Goal: Task Accomplishment & Management: Manage account settings

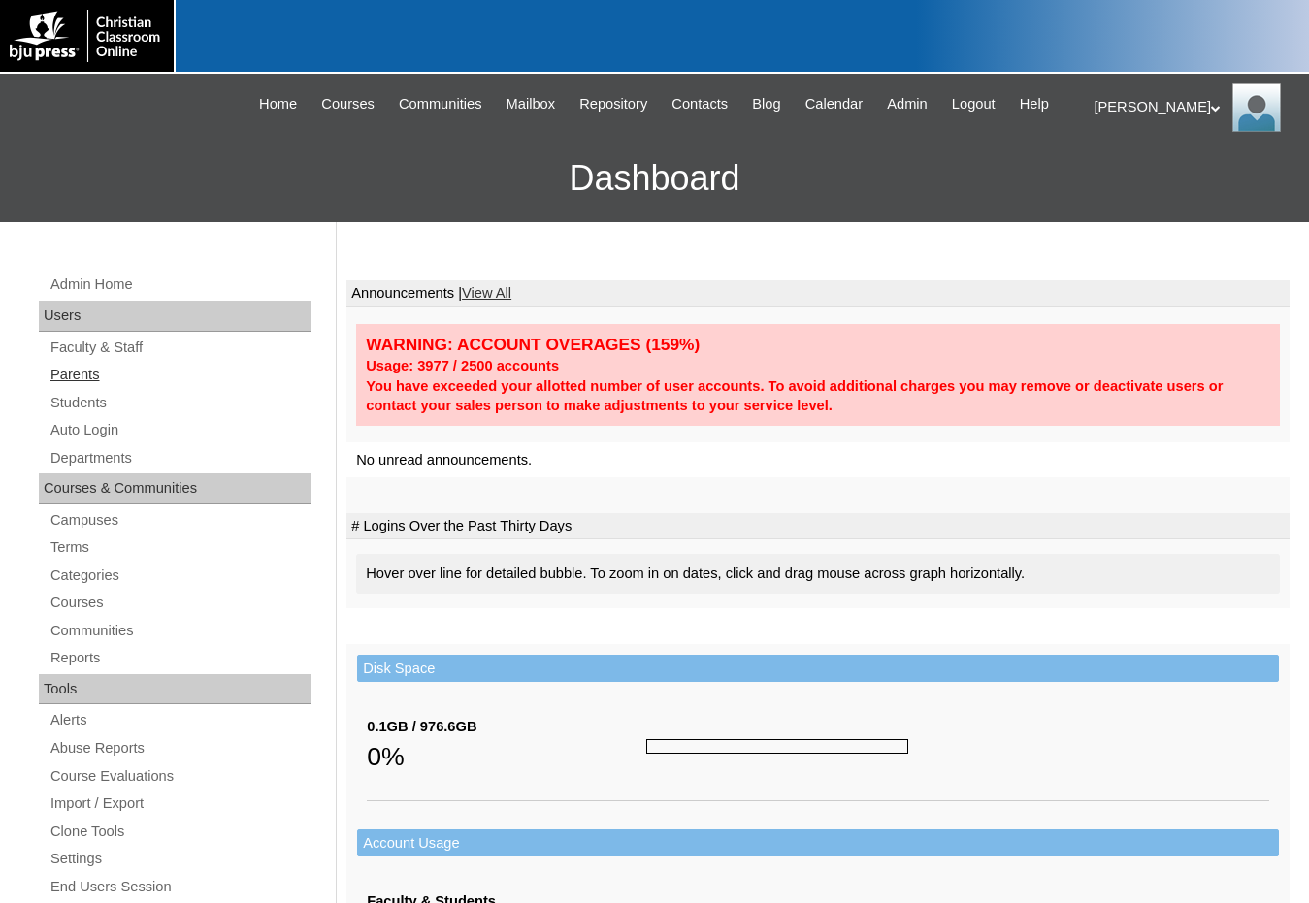
click at [83, 384] on link "Parents" at bounding box center [180, 375] width 263 height 24
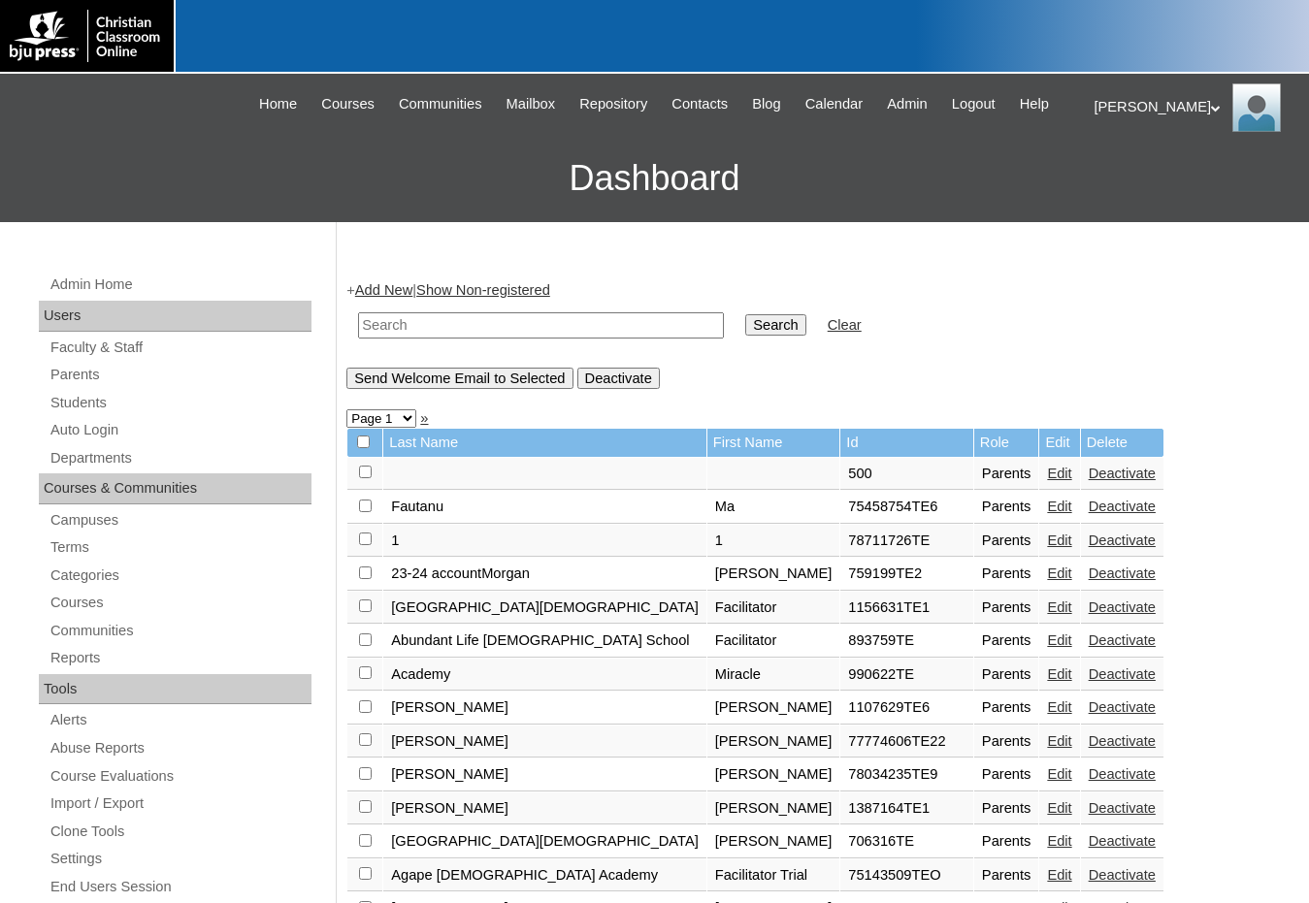
click at [463, 318] on input "text" at bounding box center [541, 325] width 366 height 26
paste input "712042"
type input "7"
type input "75407713"
drag, startPoint x: 482, startPoint y: 329, endPoint x: 264, endPoint y: 318, distance: 218.6
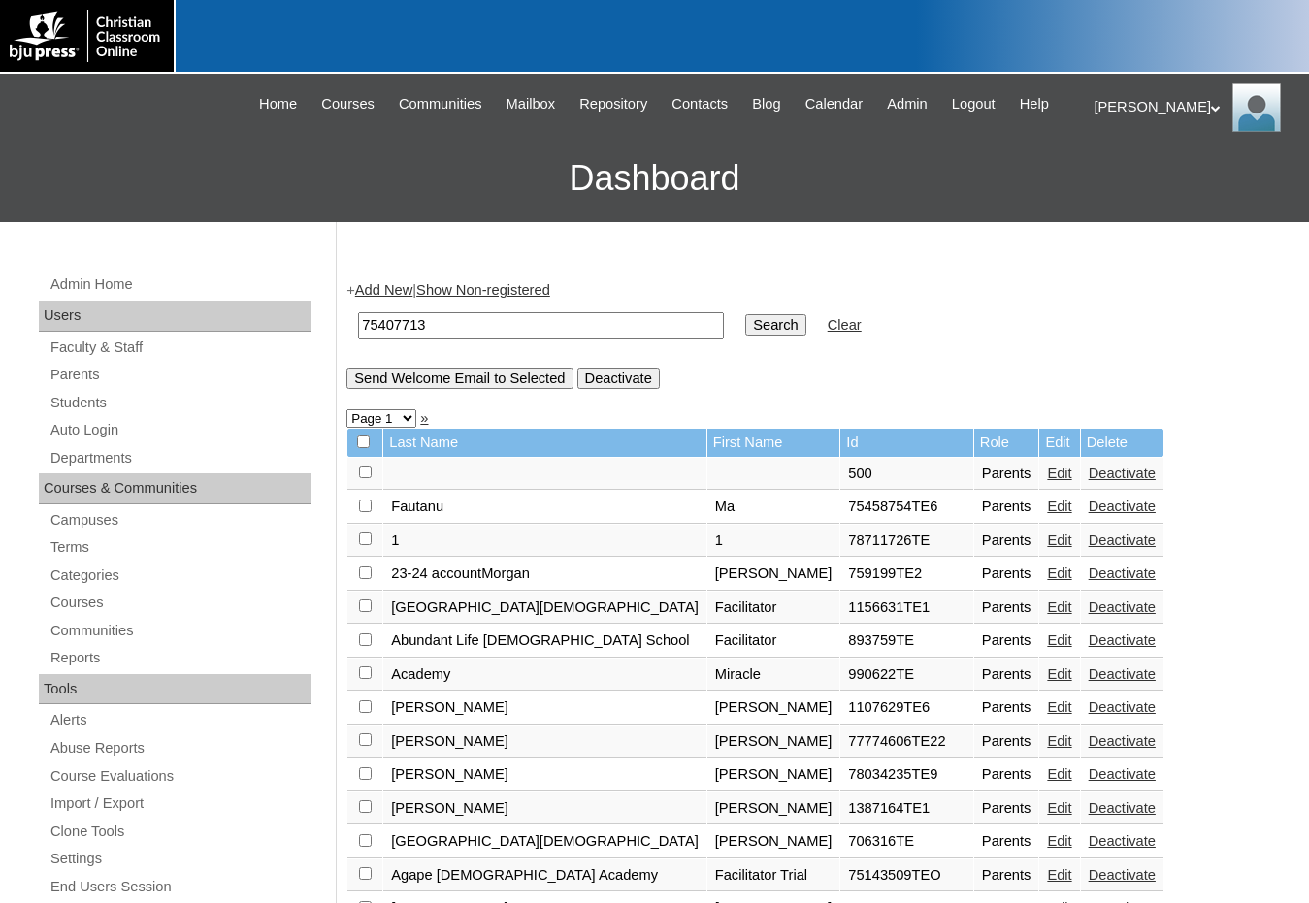
click at [745, 322] on input "Search" at bounding box center [775, 324] width 60 height 21
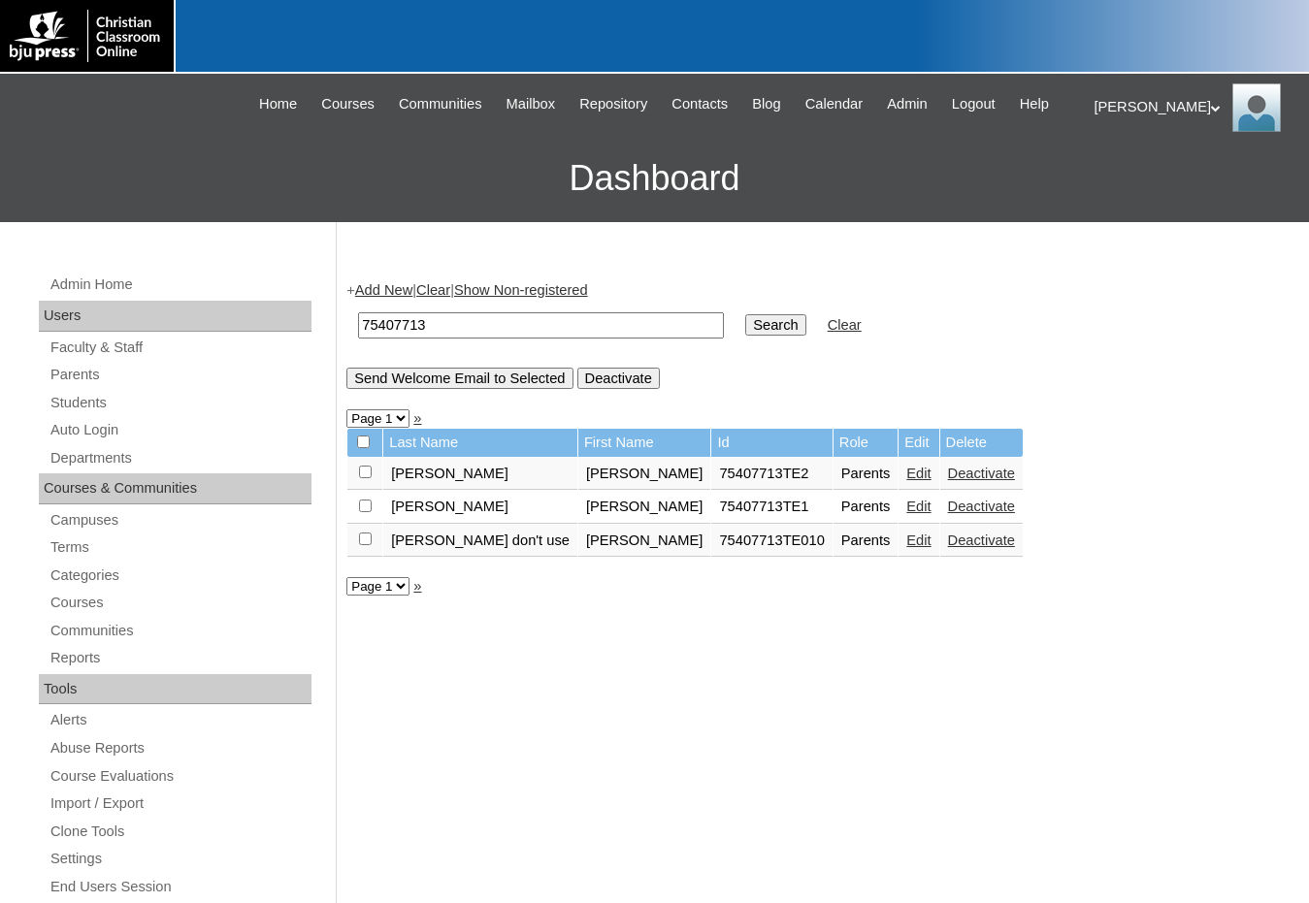
click at [906, 510] on link "Edit" at bounding box center [918, 507] width 24 height 16
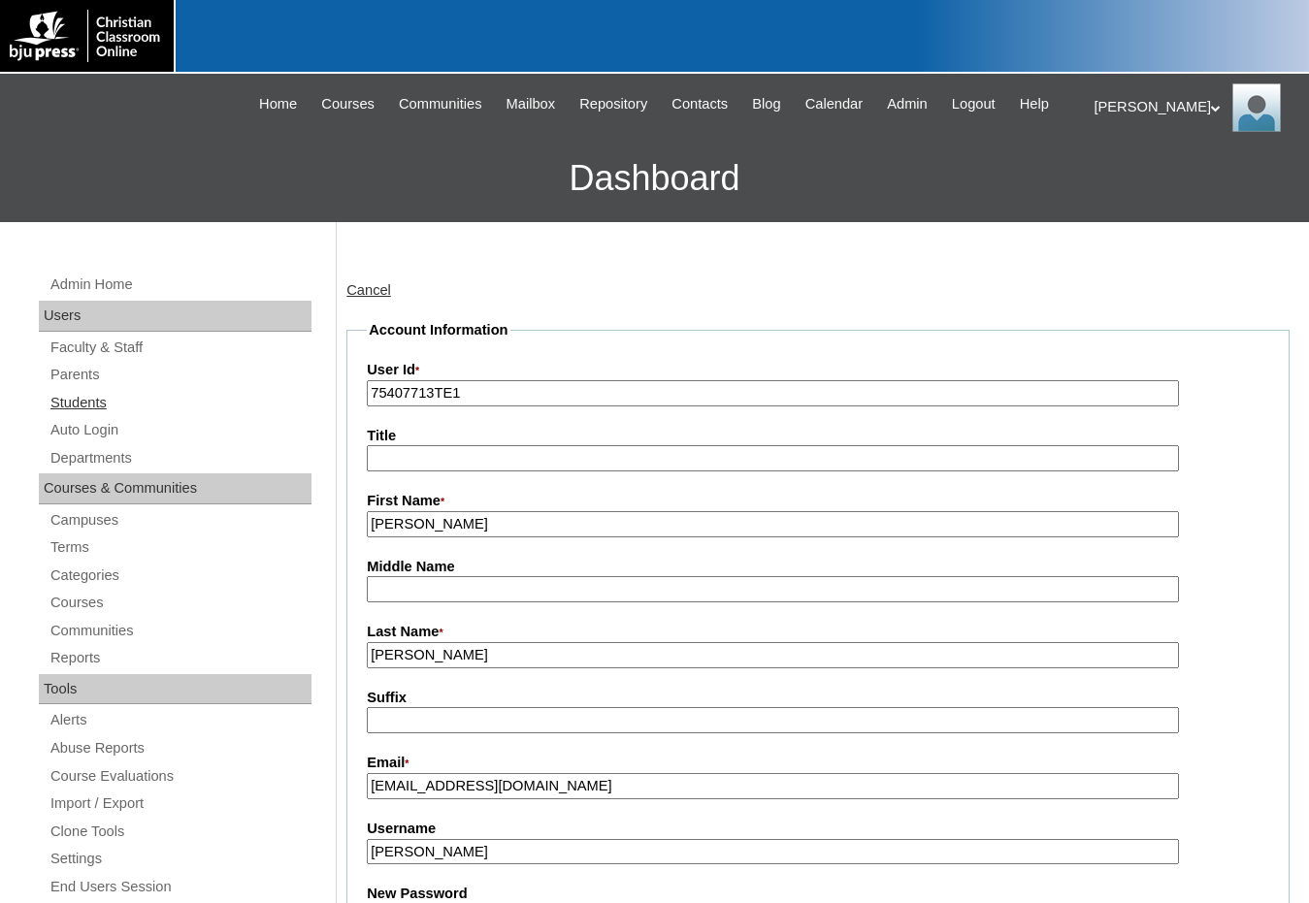
click at [115, 392] on link "Students" at bounding box center [180, 403] width 263 height 24
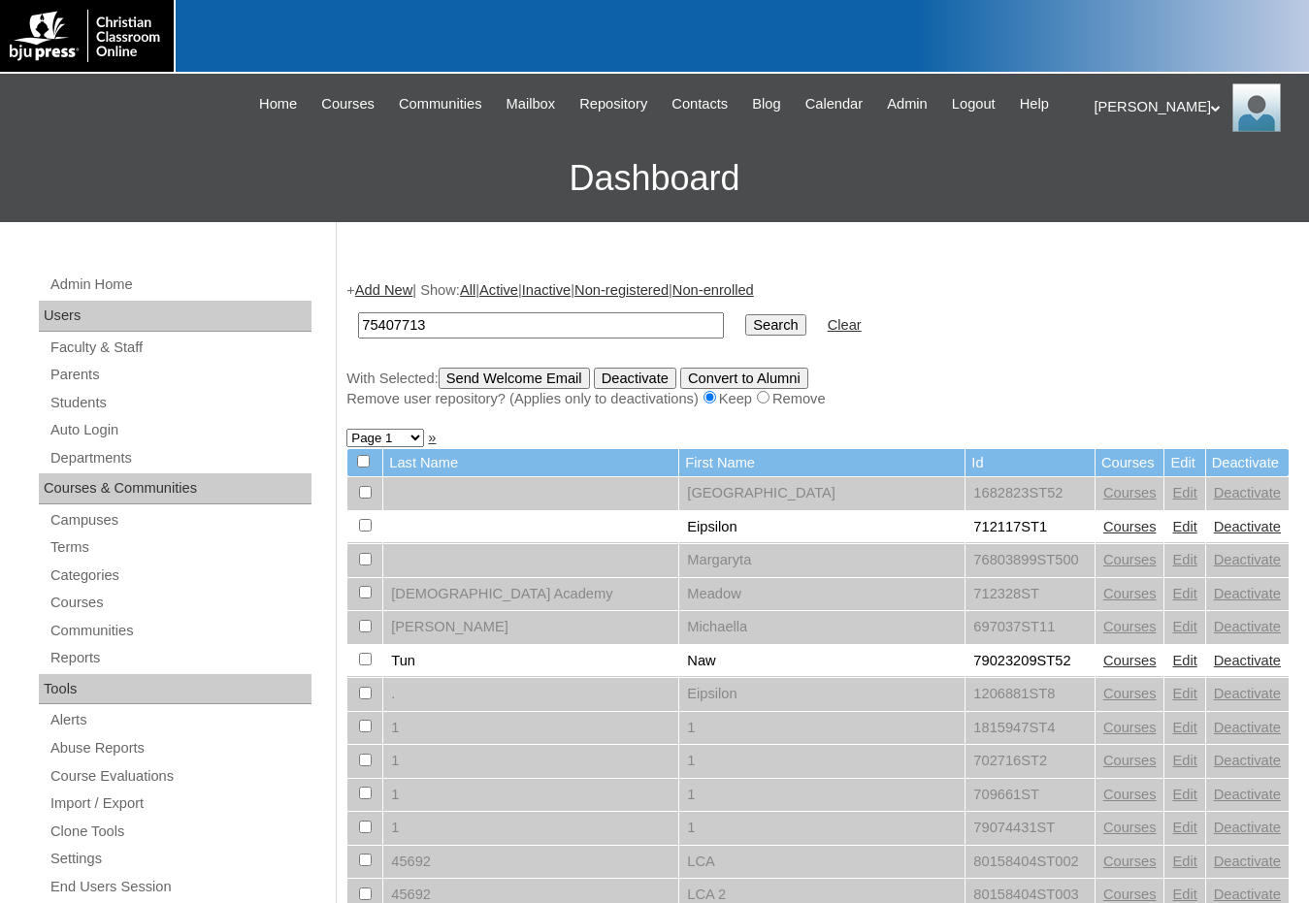
type input "75407713"
click at [745, 314] on input "Search" at bounding box center [775, 324] width 60 height 21
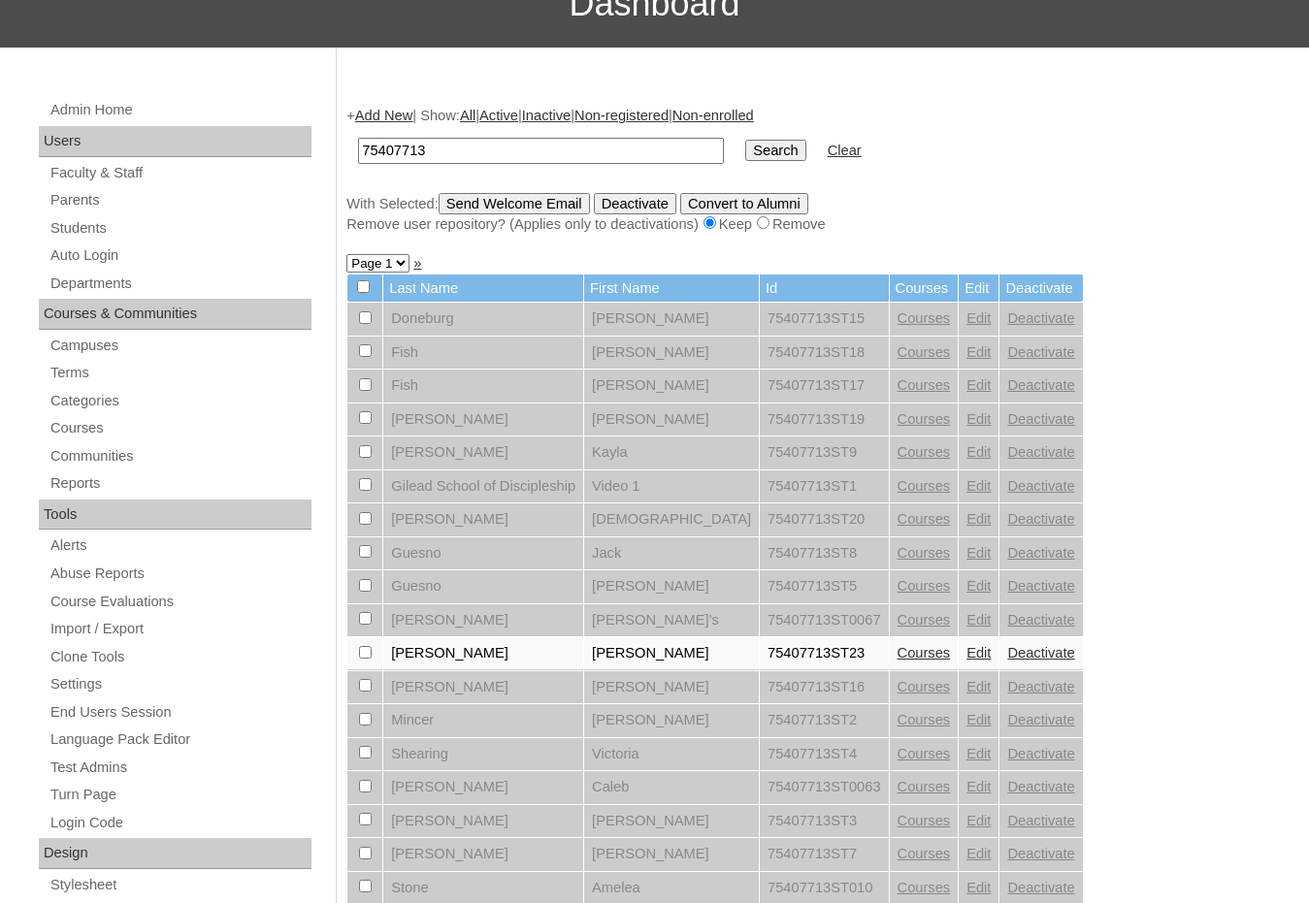
scroll to position [194, 0]
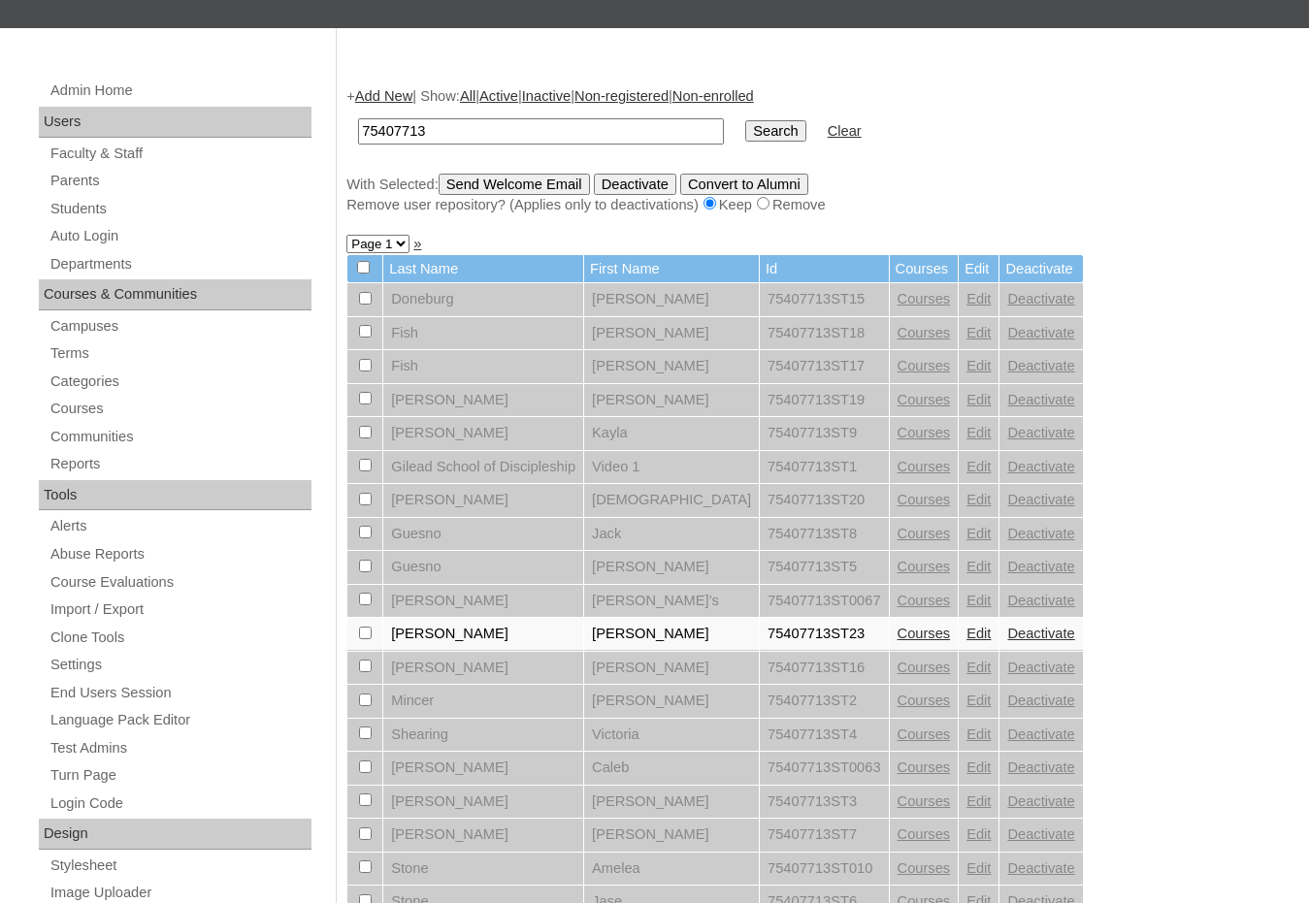
click at [967, 633] on link "Edit" at bounding box center [979, 634] width 24 height 16
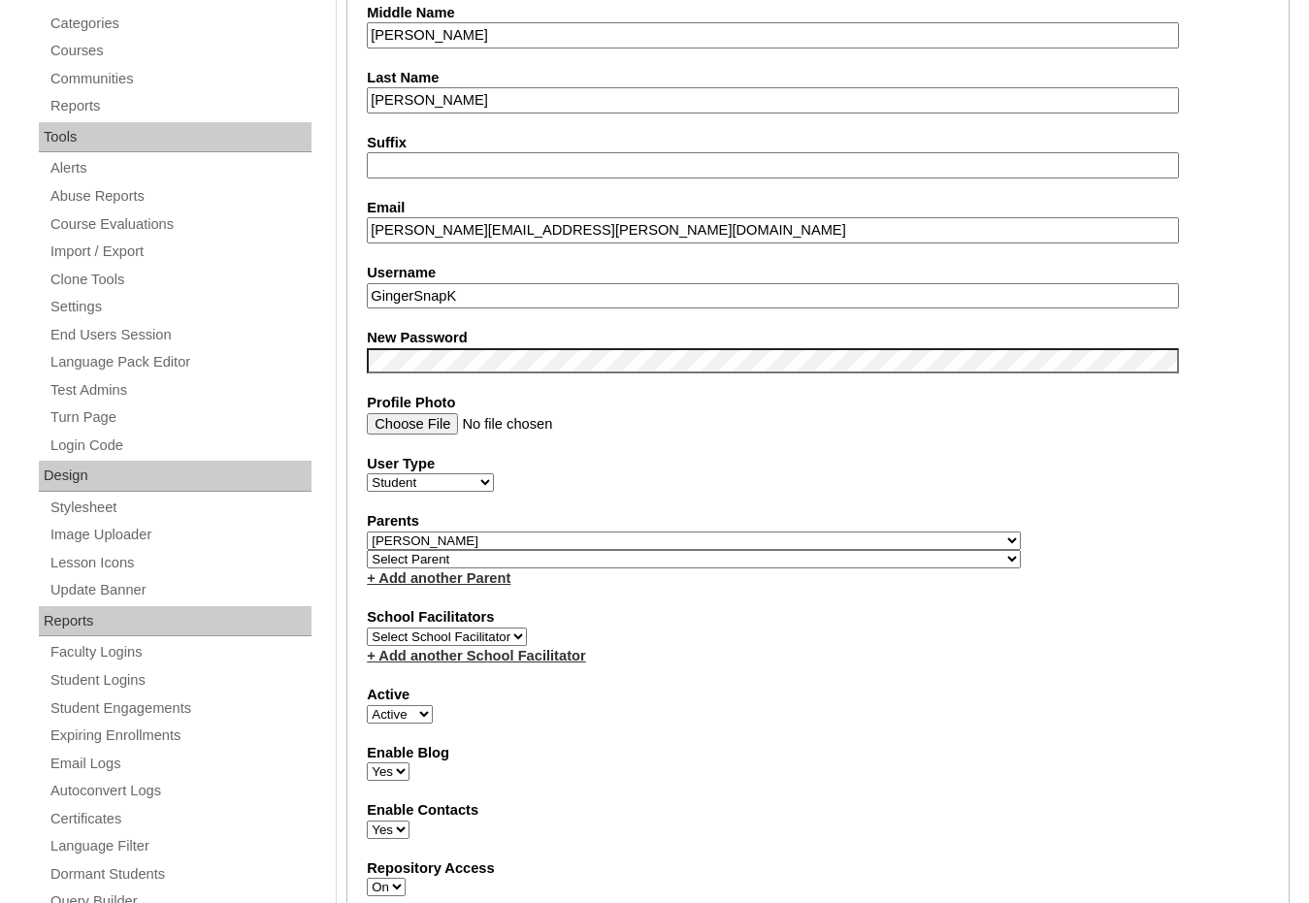
scroll to position [582, 0]
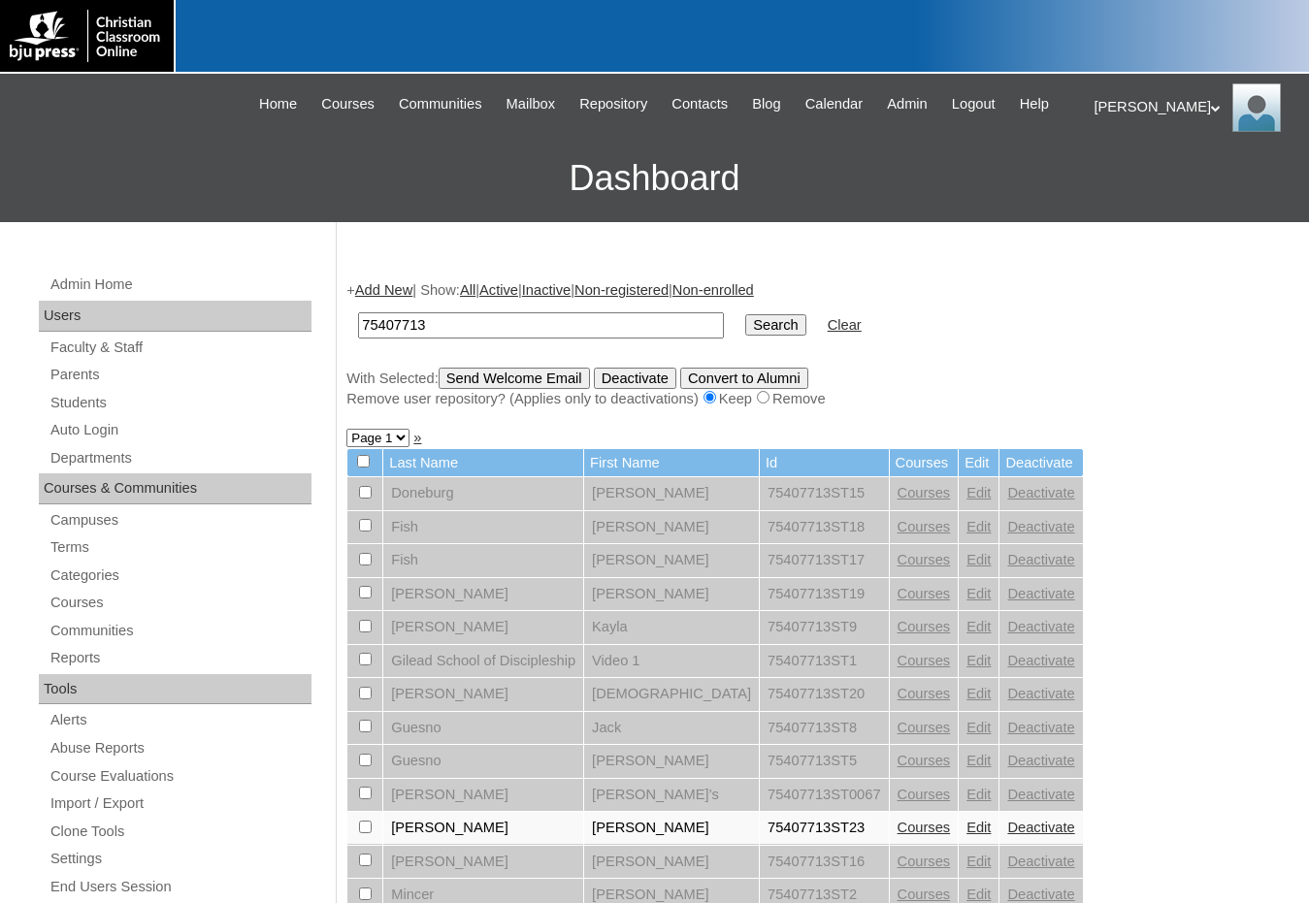
scroll to position [171, 0]
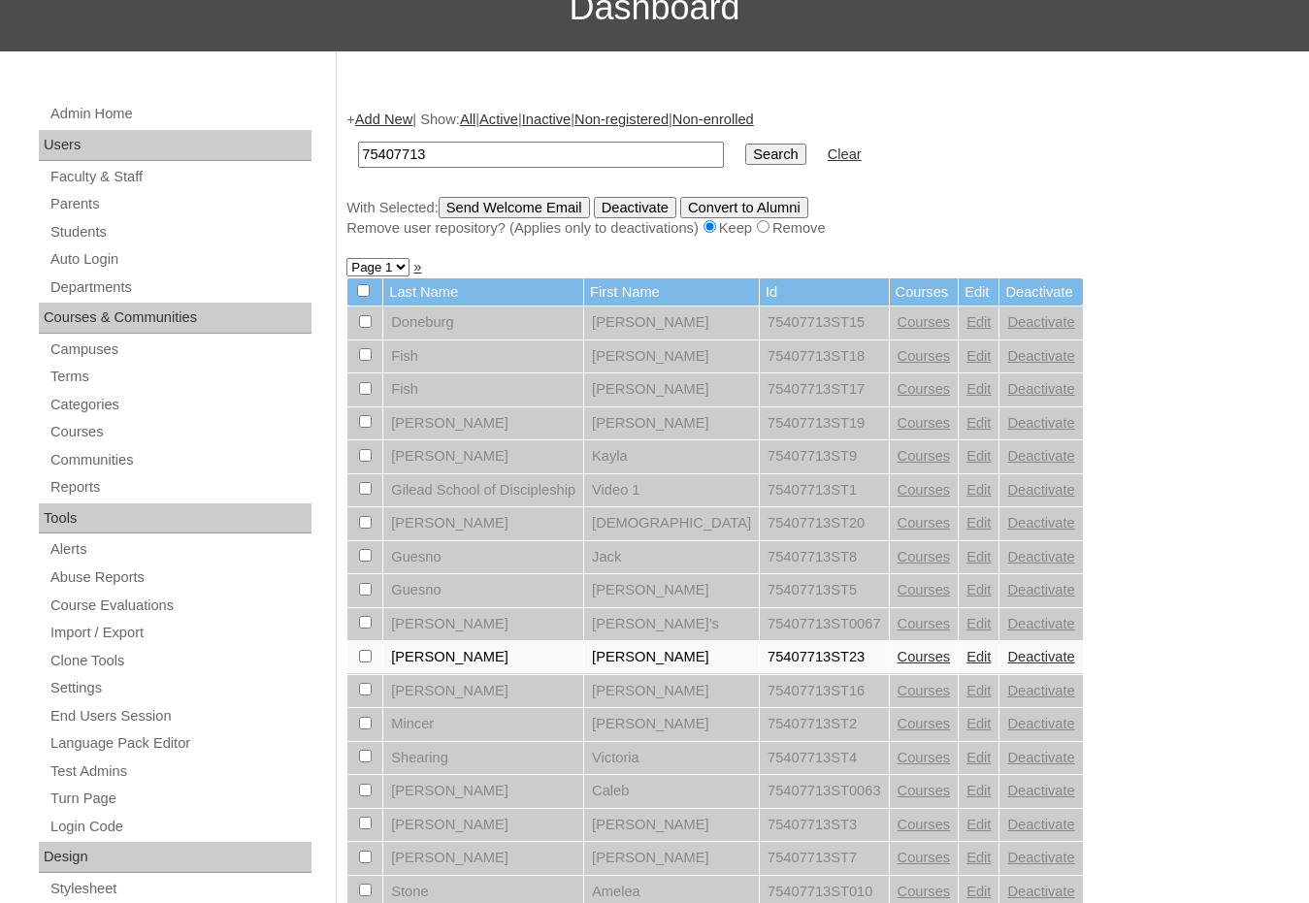
click at [898, 657] on link "Courses" at bounding box center [924, 657] width 53 height 16
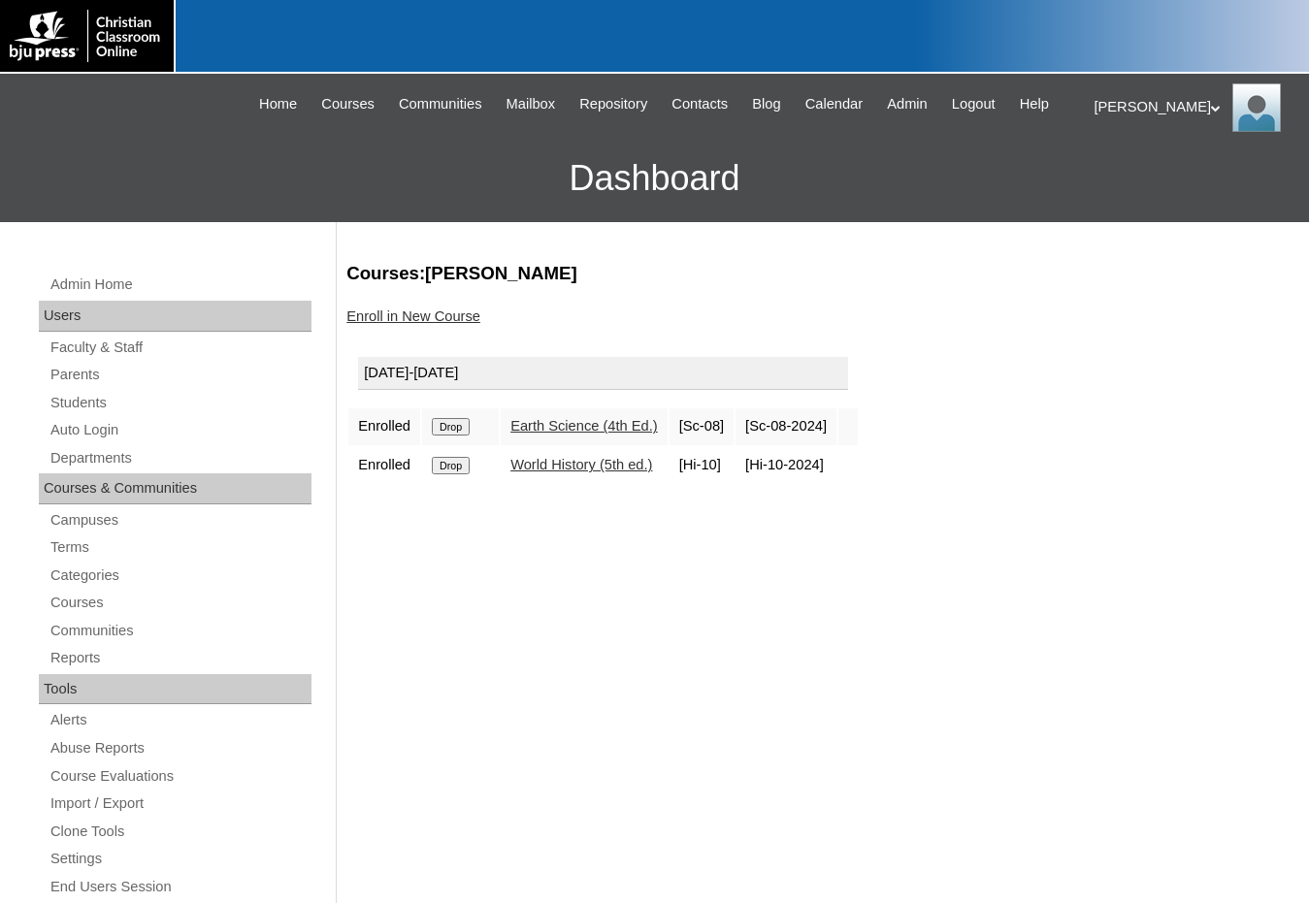
click at [1037, 400] on div "Courses:Kreutter Kelly Enroll in New Course 2024-2025 Enrolled Drop Earth Scien…" at bounding box center [813, 910] width 953 height 1299
click at [458, 315] on link "Enroll in New Course" at bounding box center [413, 317] width 134 height 16
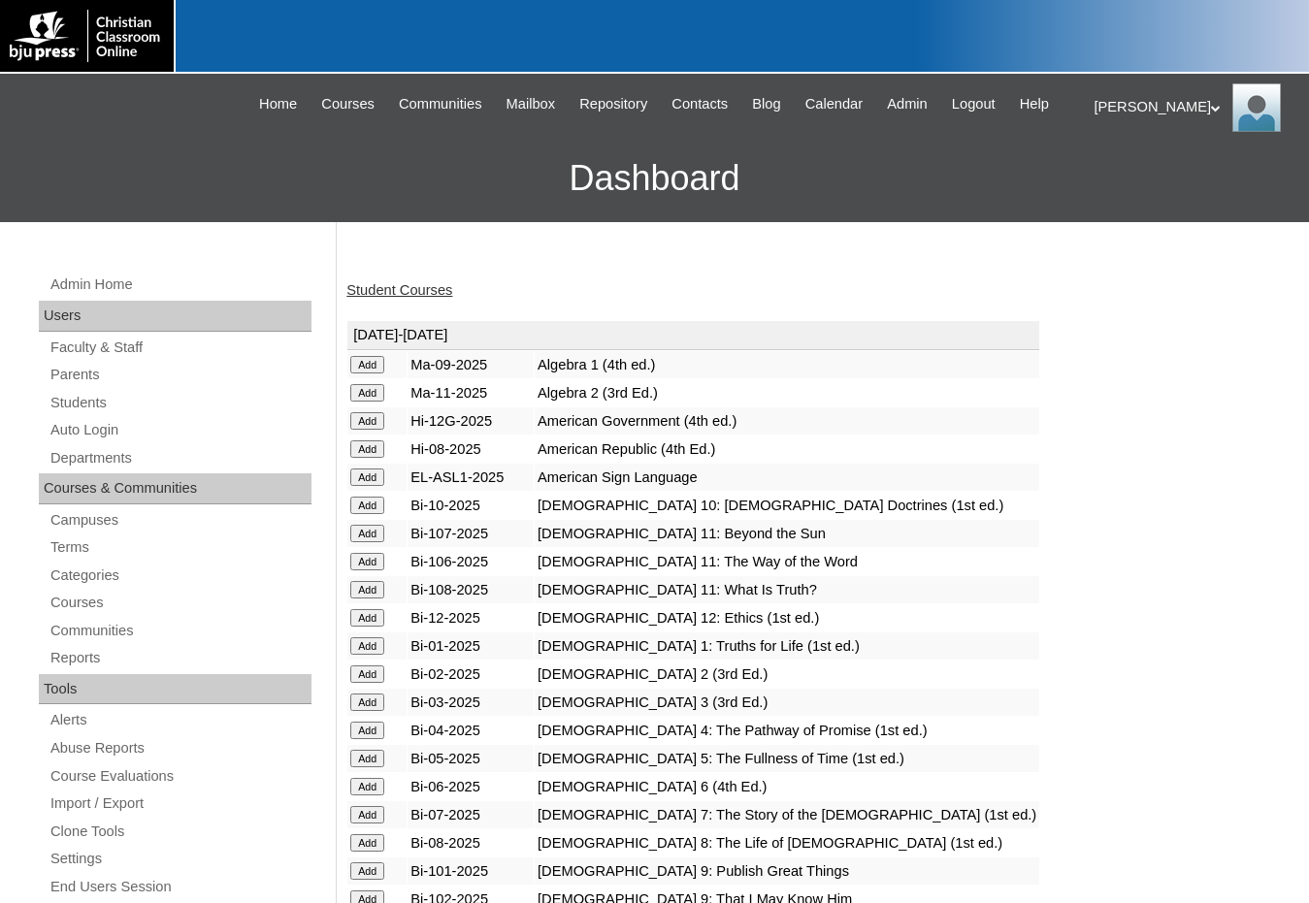
click at [376, 532] on input "Add" at bounding box center [367, 533] width 34 height 17
click at [370, 556] on input "Add" at bounding box center [367, 561] width 34 height 17
click at [371, 588] on input "Add" at bounding box center [367, 589] width 34 height 17
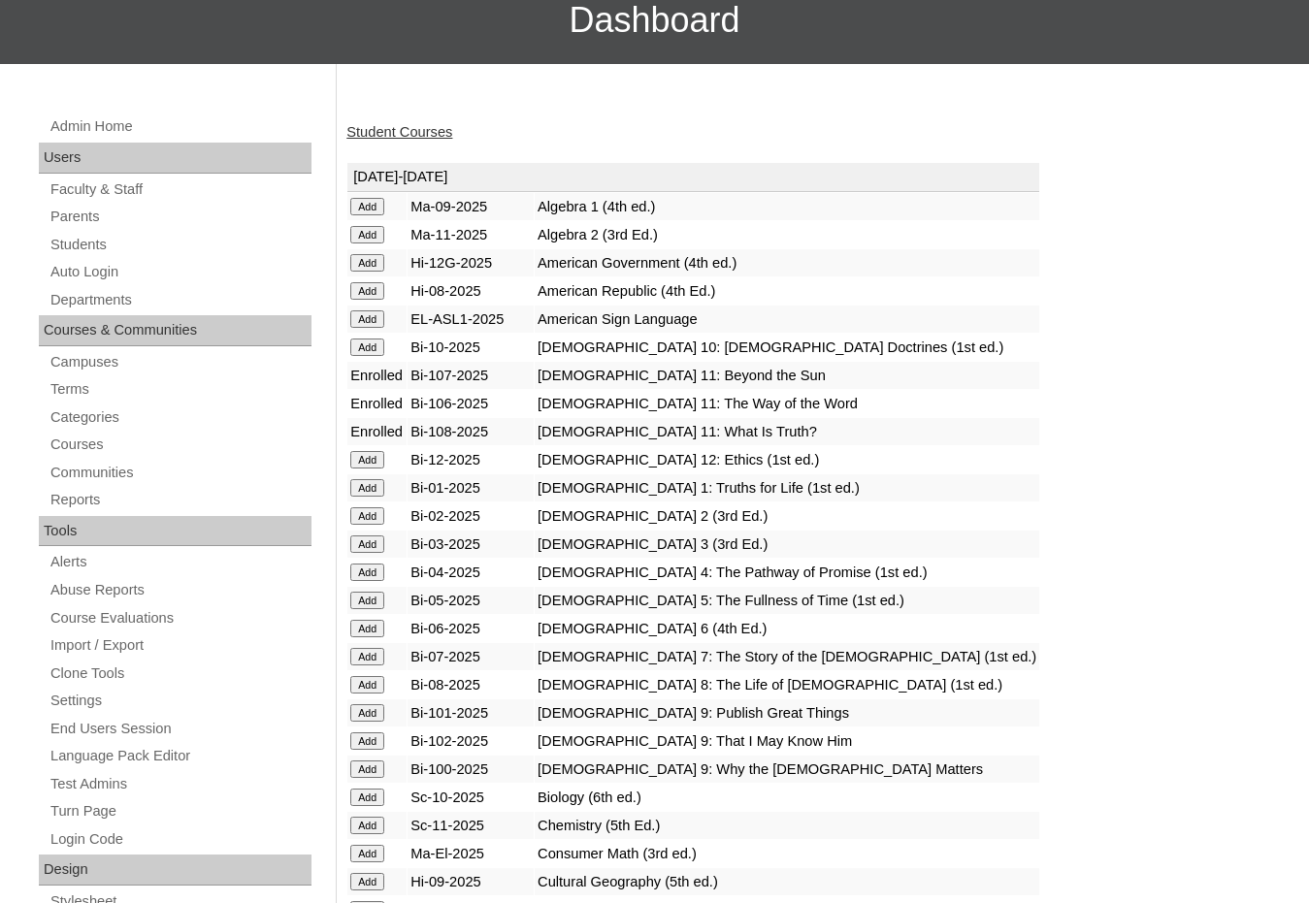
scroll to position [194, 0]
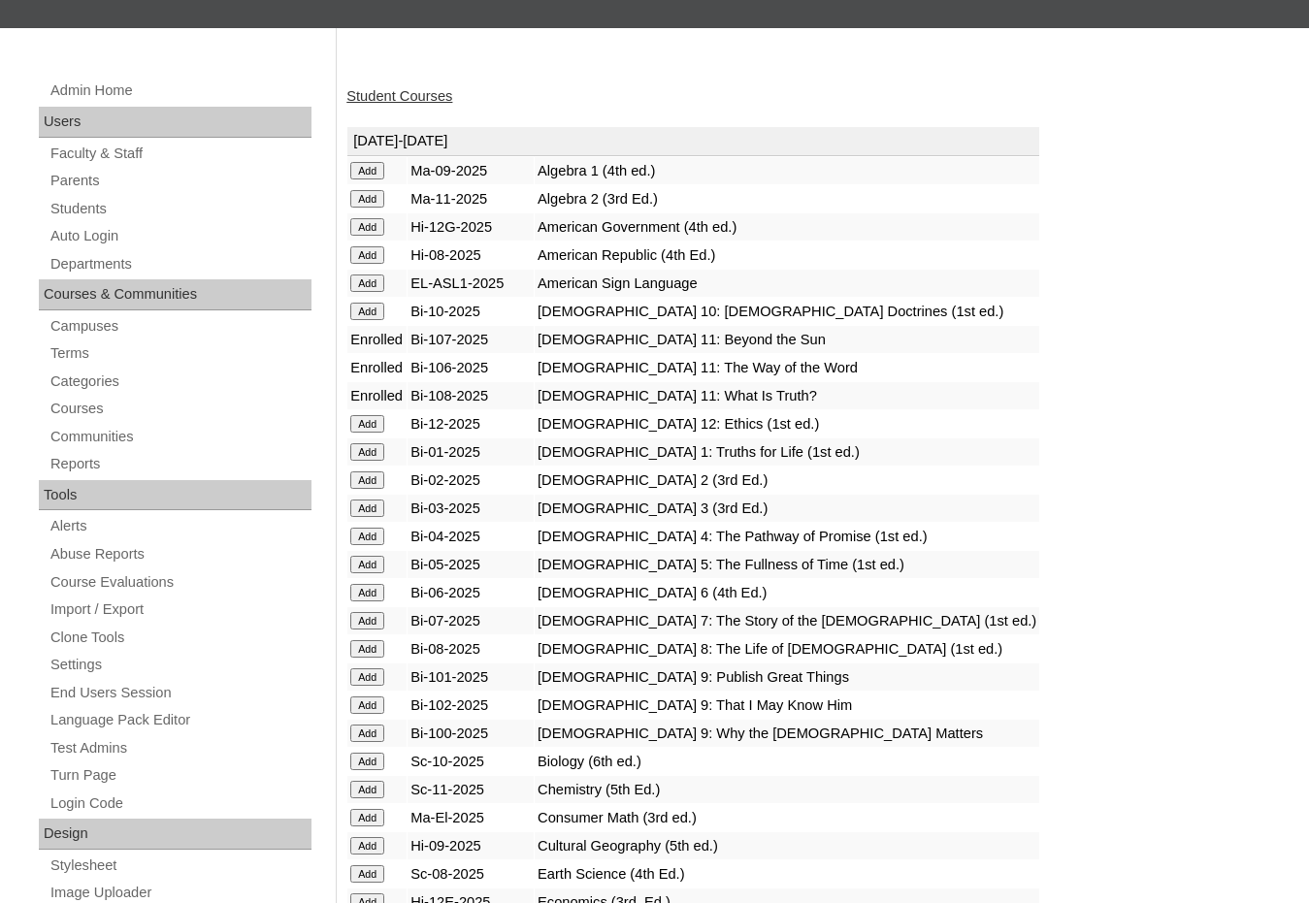
click at [373, 789] on input "Add" at bounding box center [367, 789] width 34 height 17
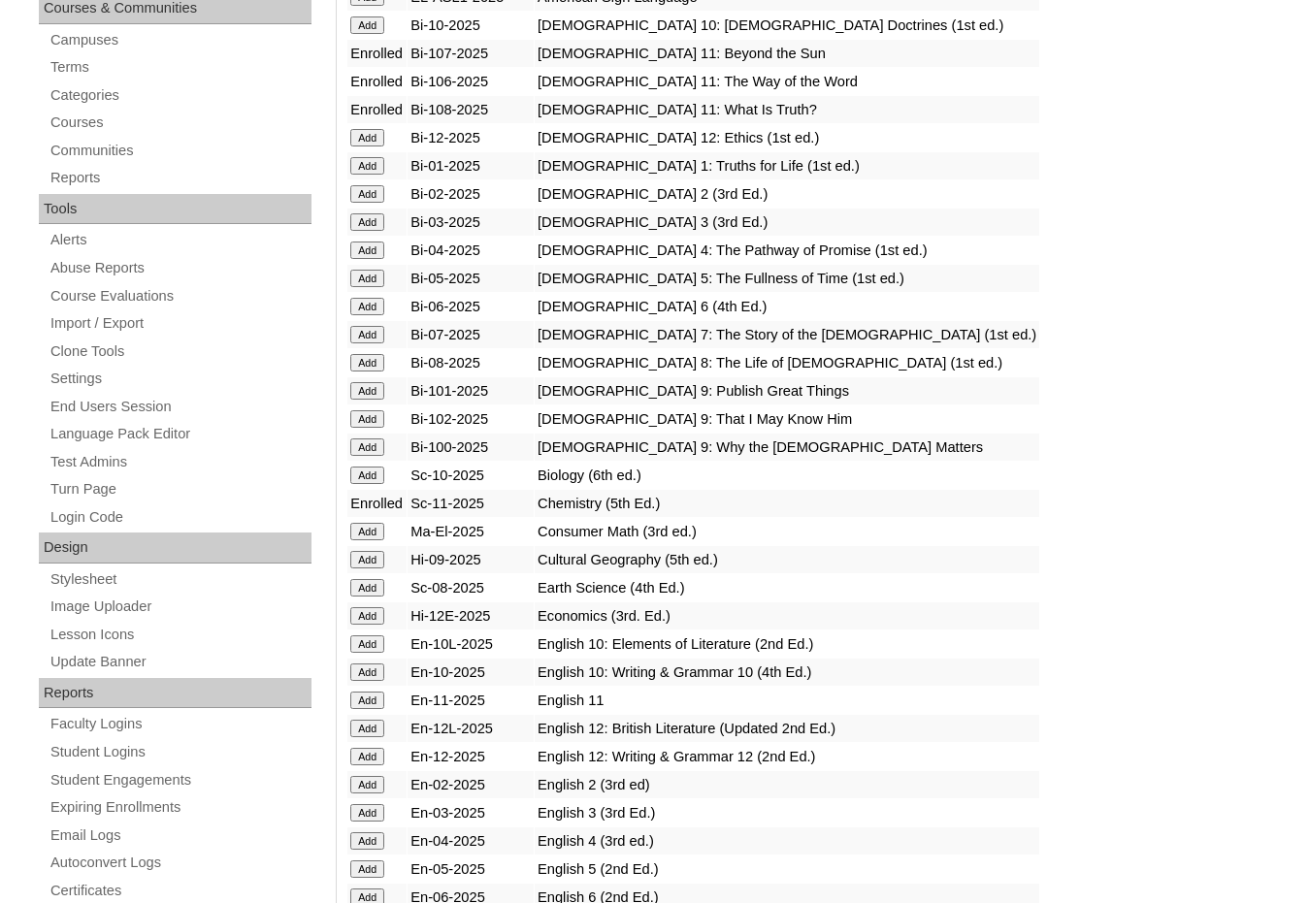
scroll to position [485, 0]
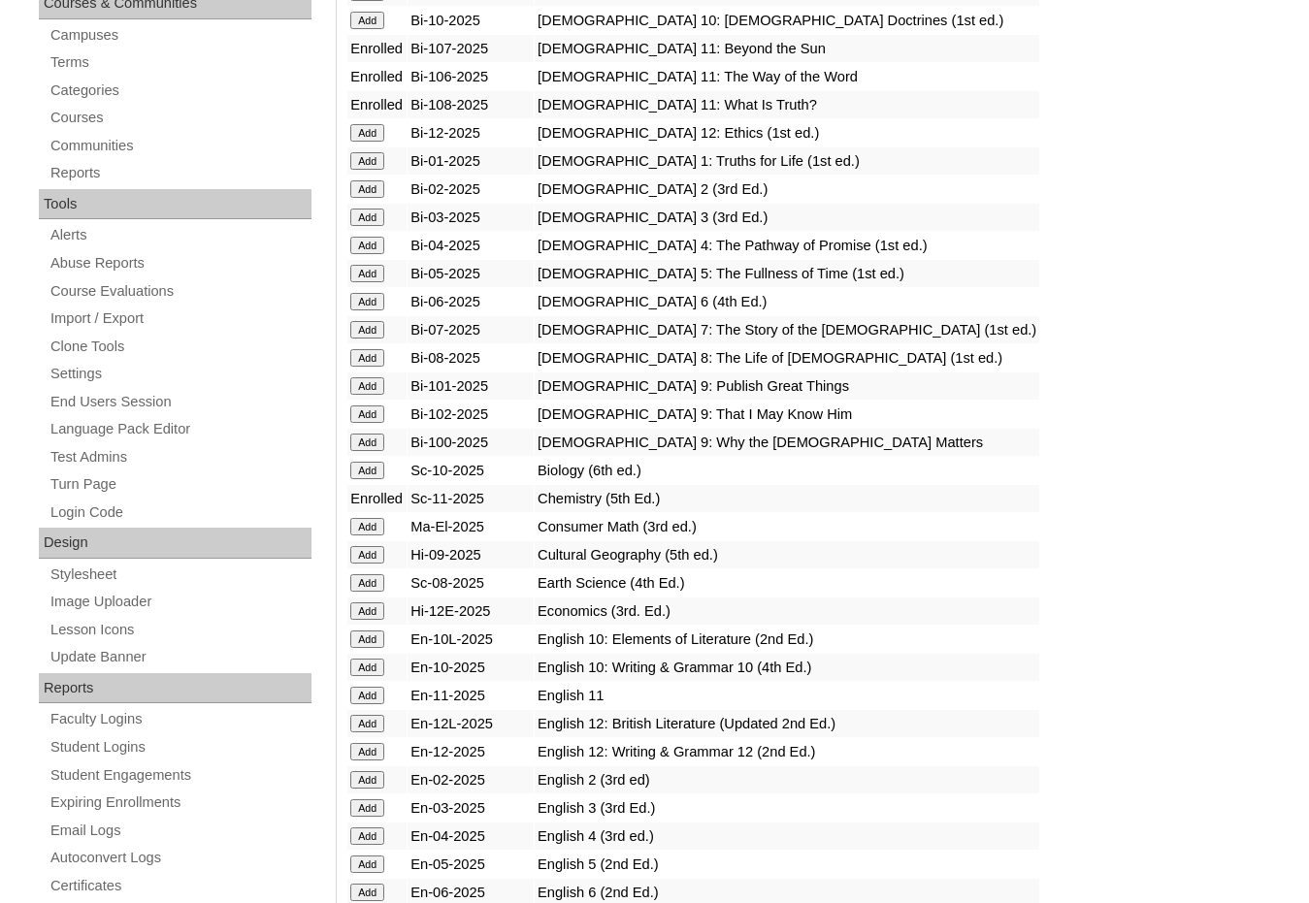
click at [375, 695] on input "Add" at bounding box center [367, 695] width 34 height 17
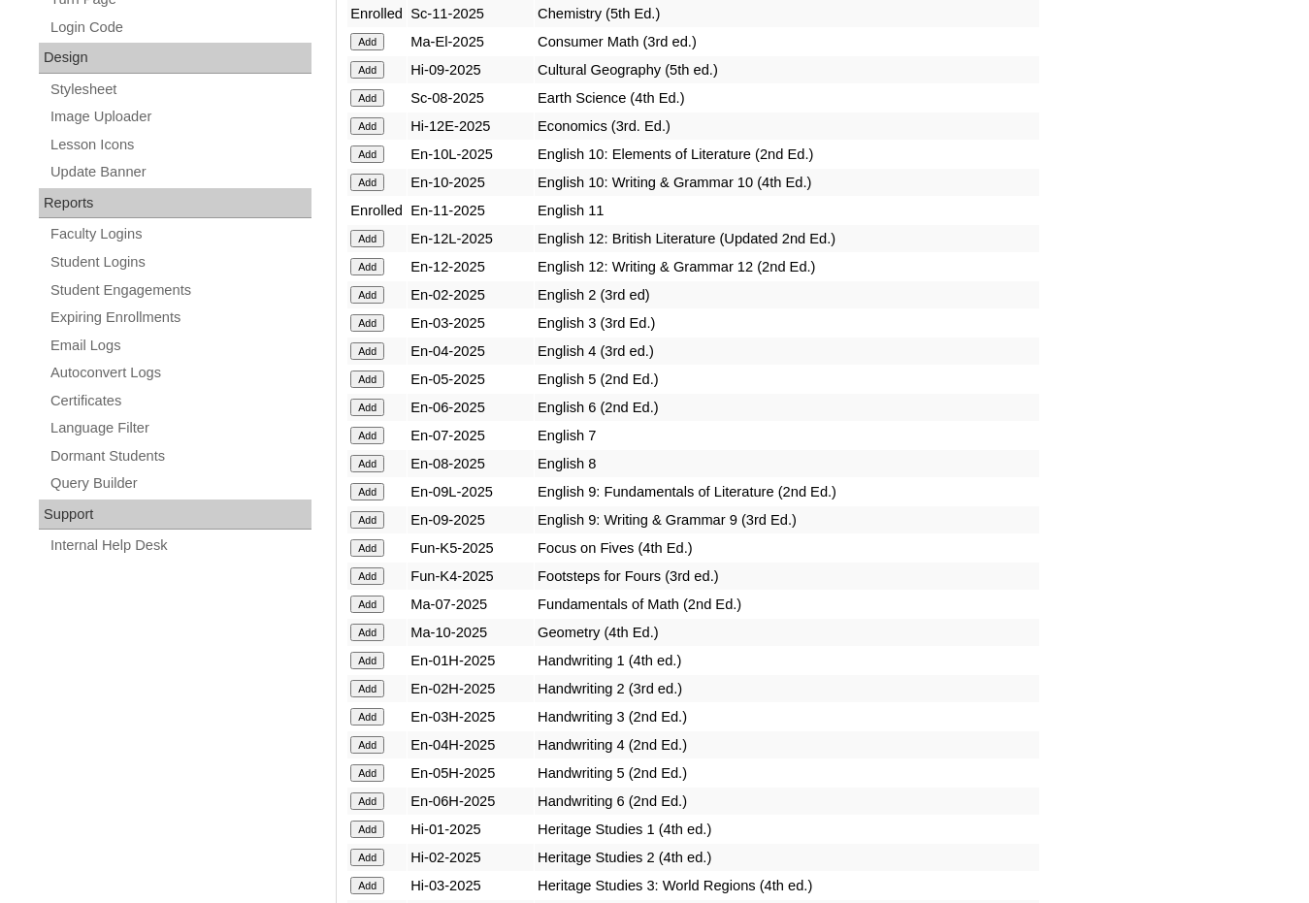
scroll to position [1067, 0]
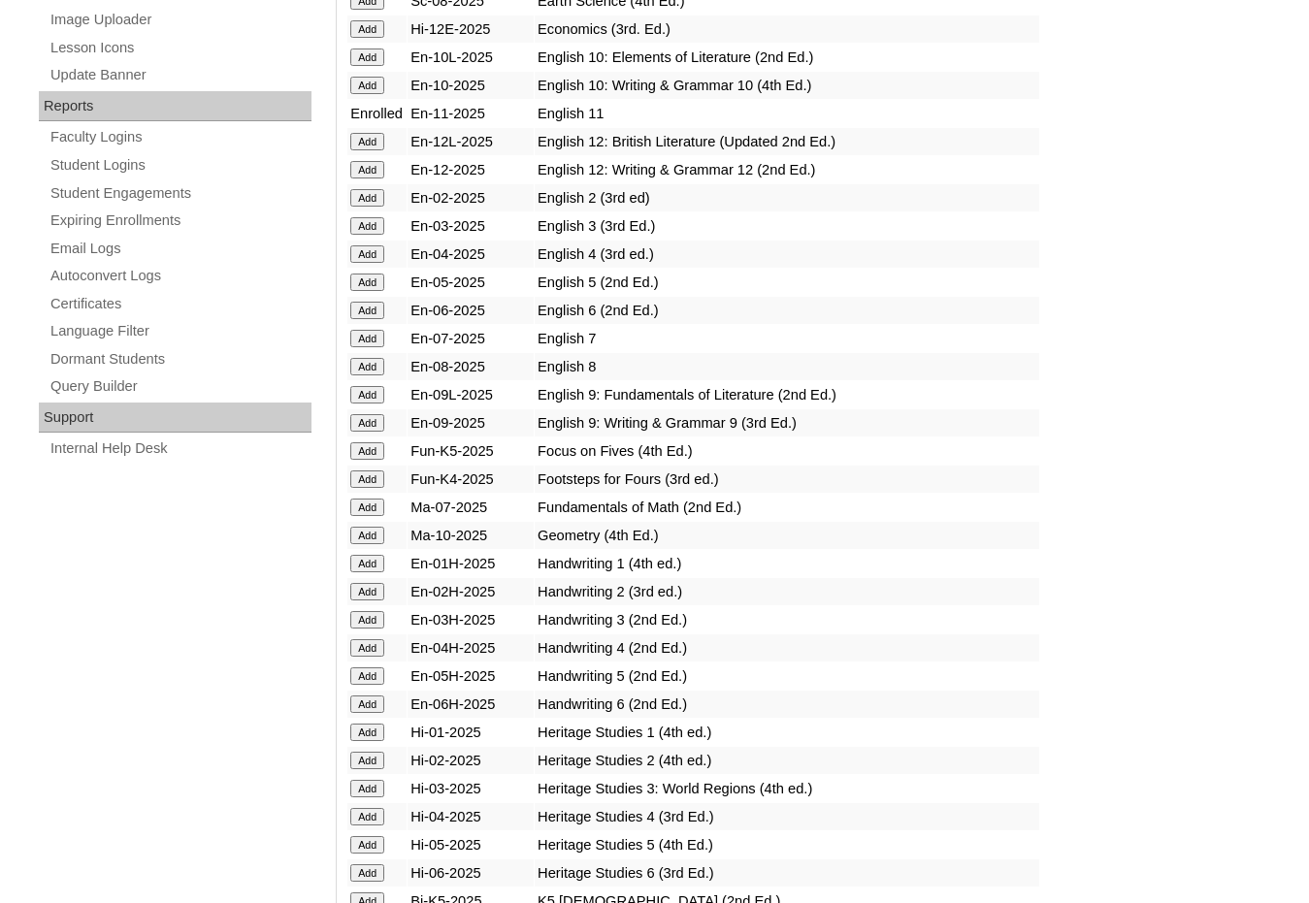
click at [377, 531] on input "Add" at bounding box center [367, 535] width 34 height 17
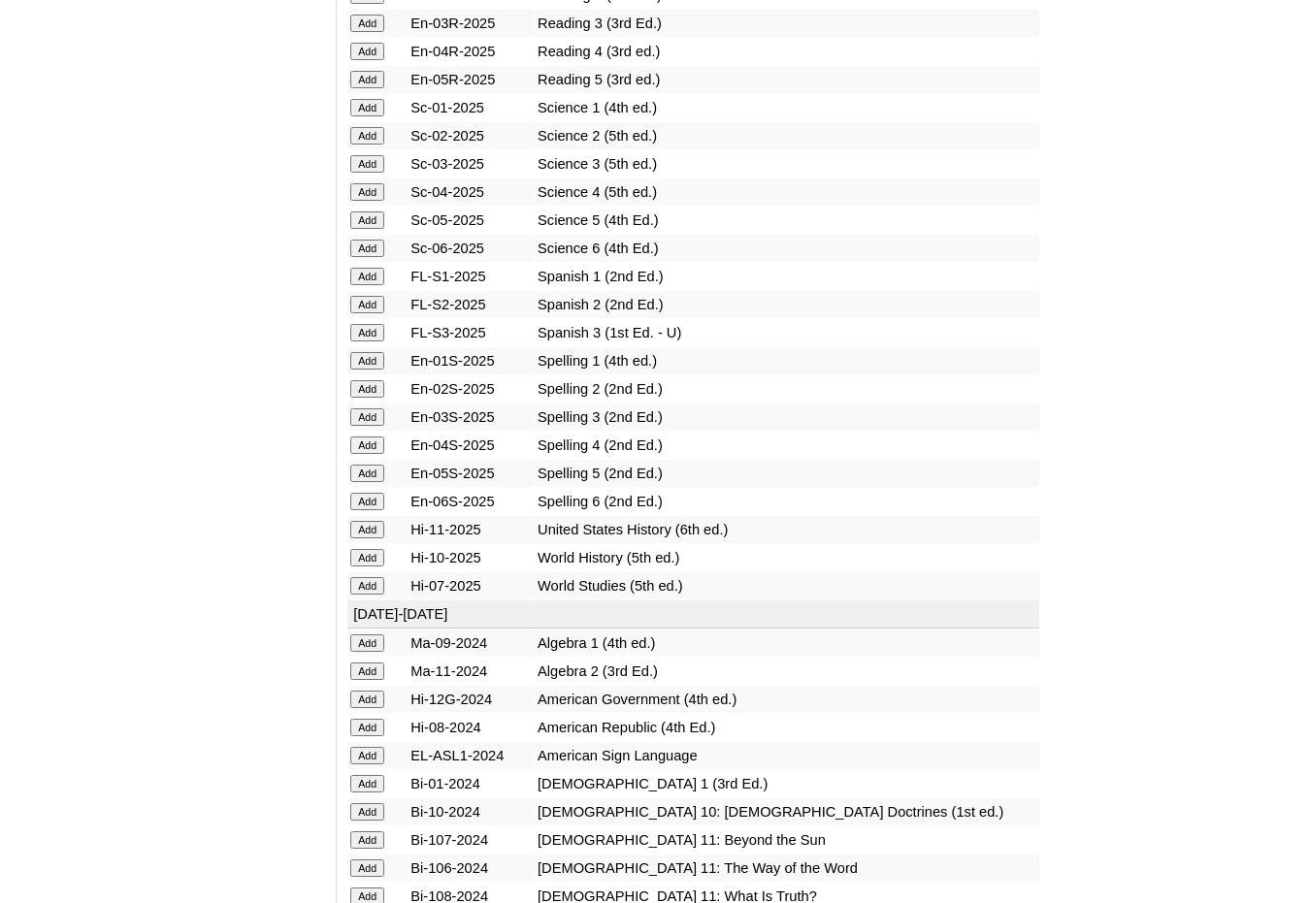
scroll to position [2426, 0]
click at [380, 525] on input "Add" at bounding box center [367, 527] width 34 height 17
